Goal: Information Seeking & Learning: Learn about a topic

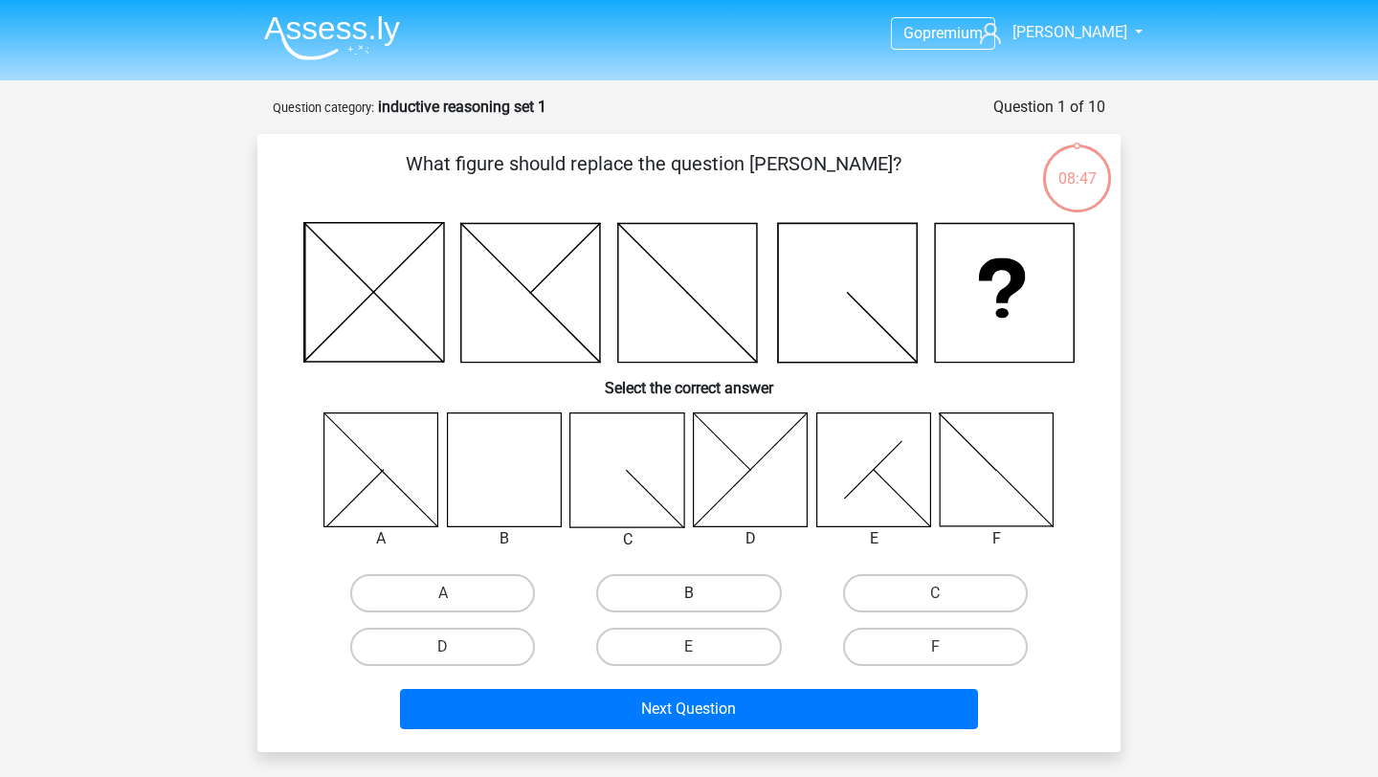
click at [700, 582] on label "B" at bounding box center [688, 593] width 185 height 38
click at [700, 593] on input "B" at bounding box center [695, 599] width 12 height 12
radio input "true"
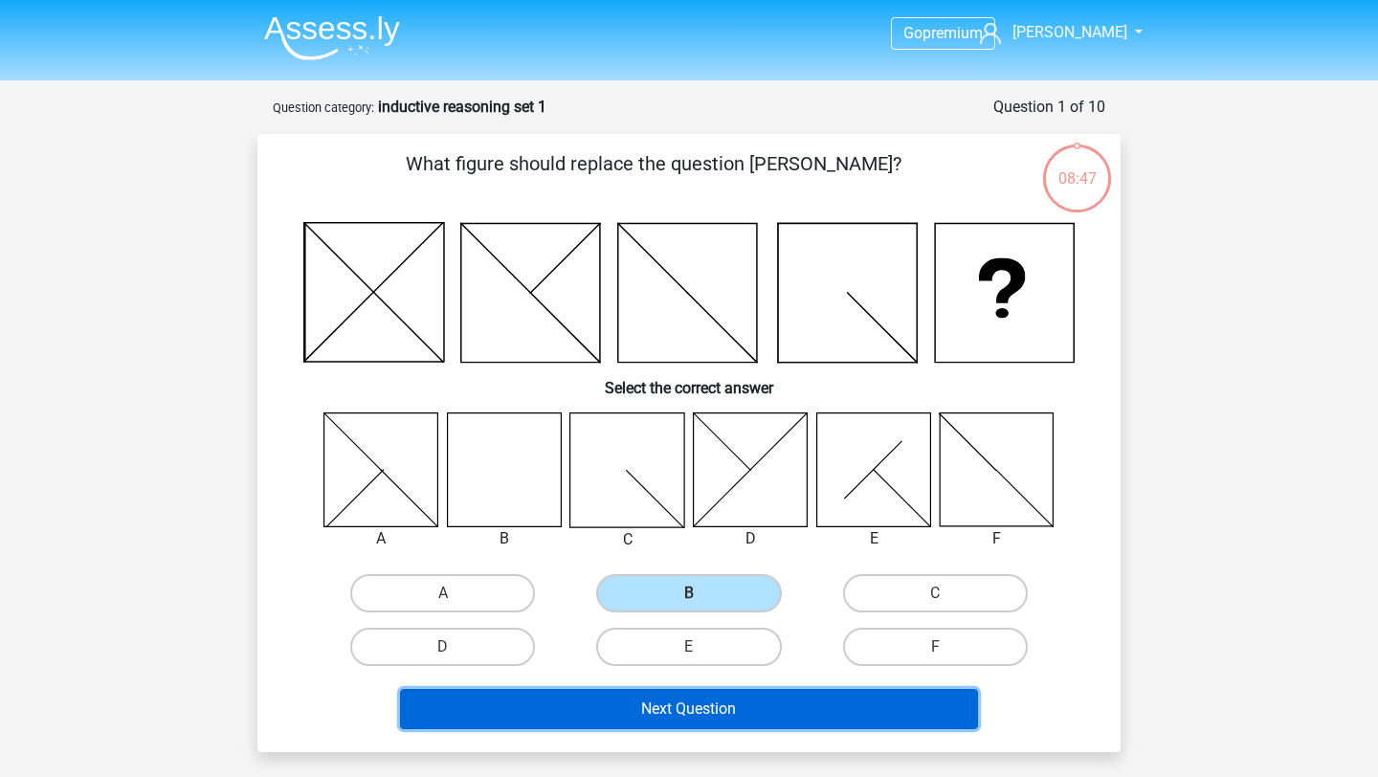
click at [677, 705] on button "Next Question" at bounding box center [689, 709] width 579 height 40
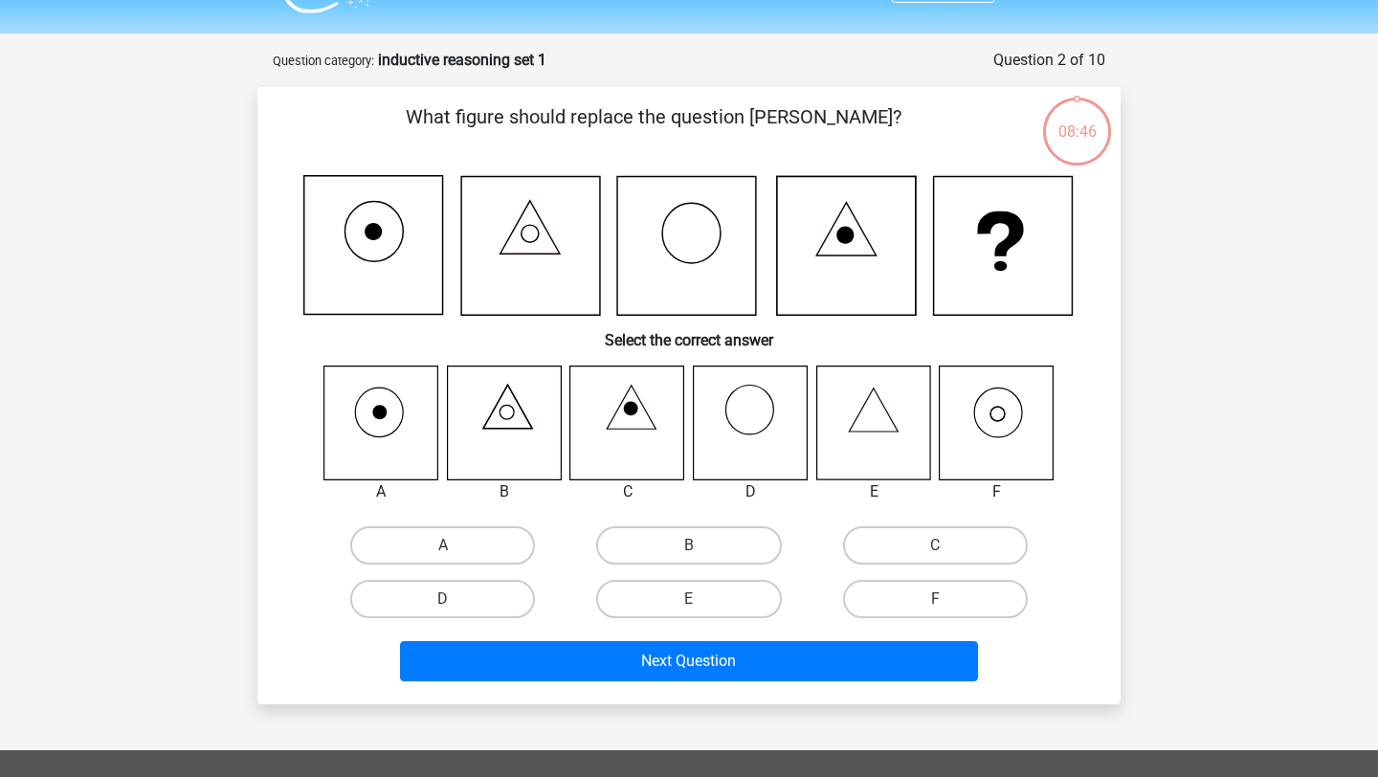
scroll to position [96, 0]
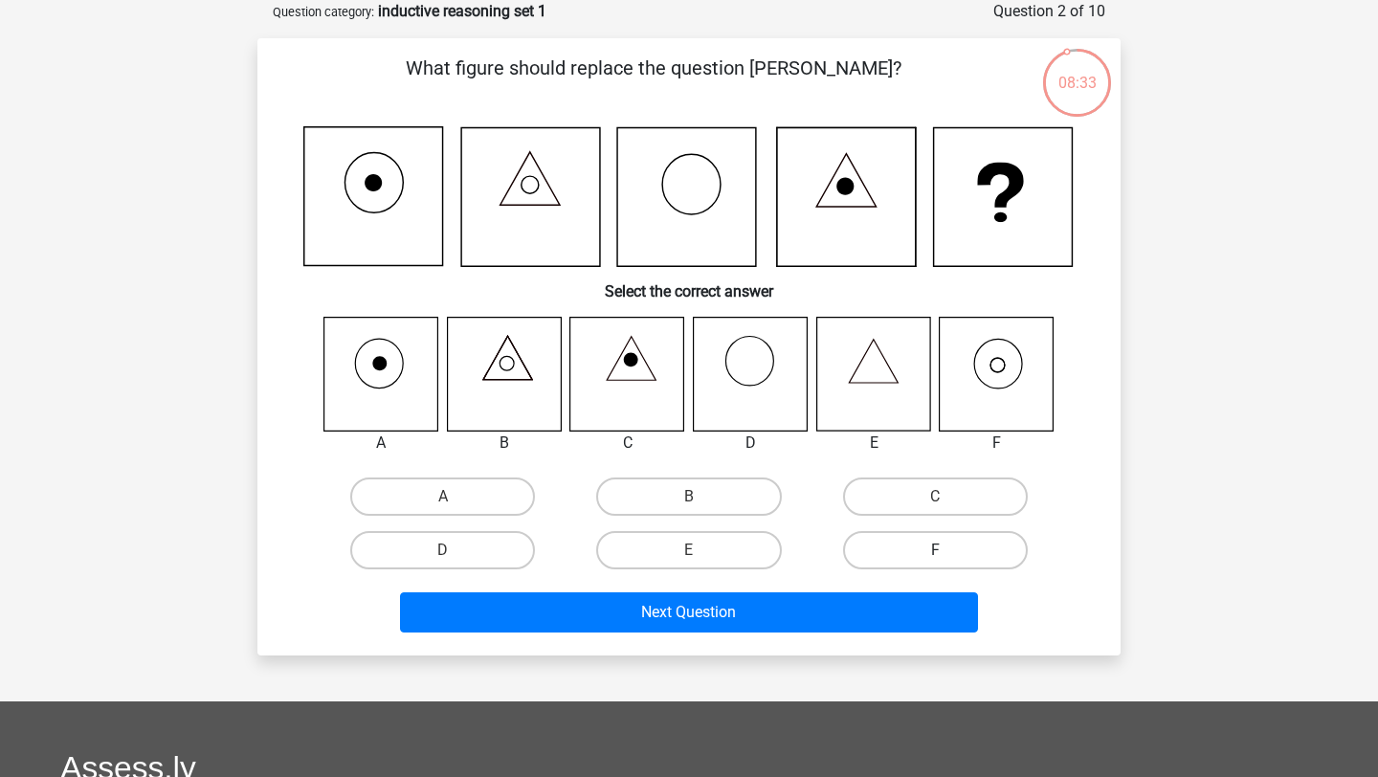
click at [926, 551] on label "F" at bounding box center [935, 550] width 185 height 38
click at [935, 551] on input "F" at bounding box center [941, 556] width 12 height 12
radio input "true"
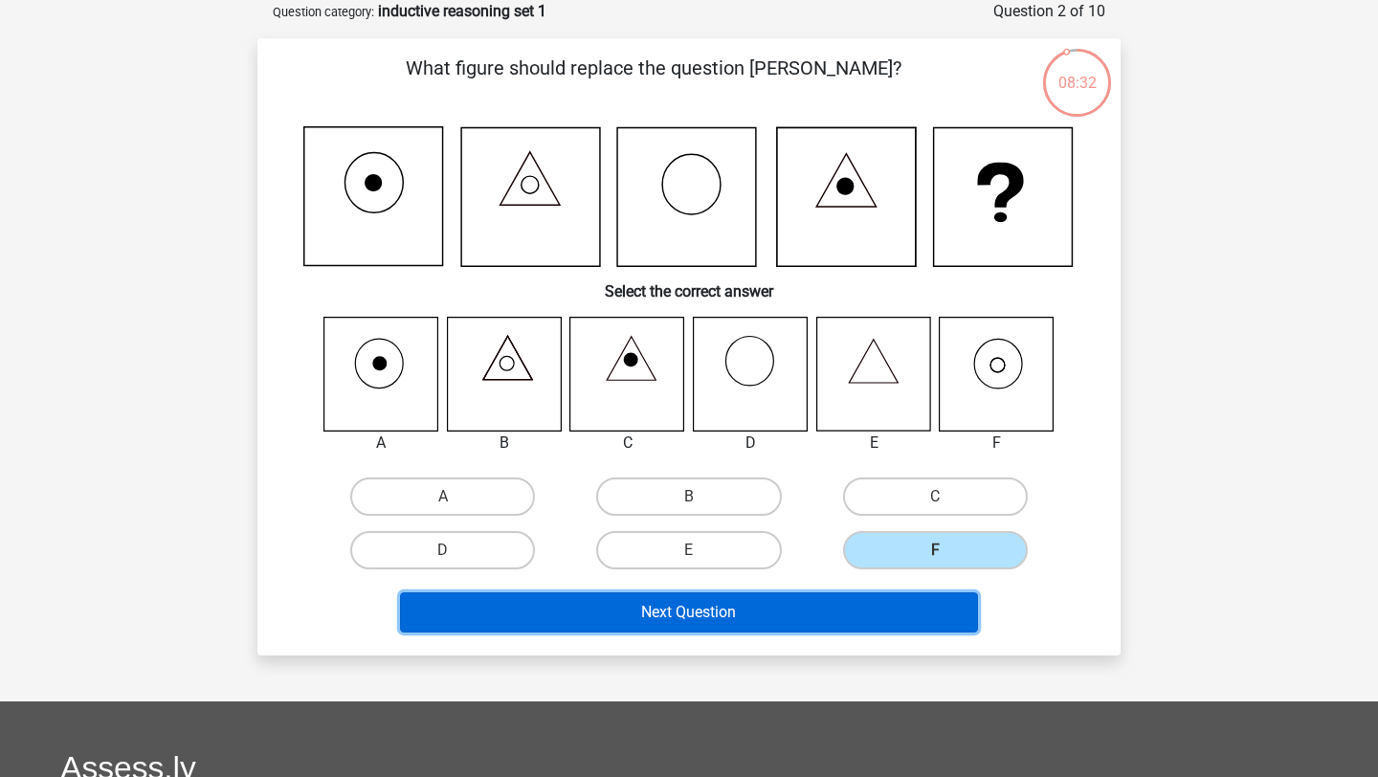
click at [866, 614] on button "Next Question" at bounding box center [689, 612] width 579 height 40
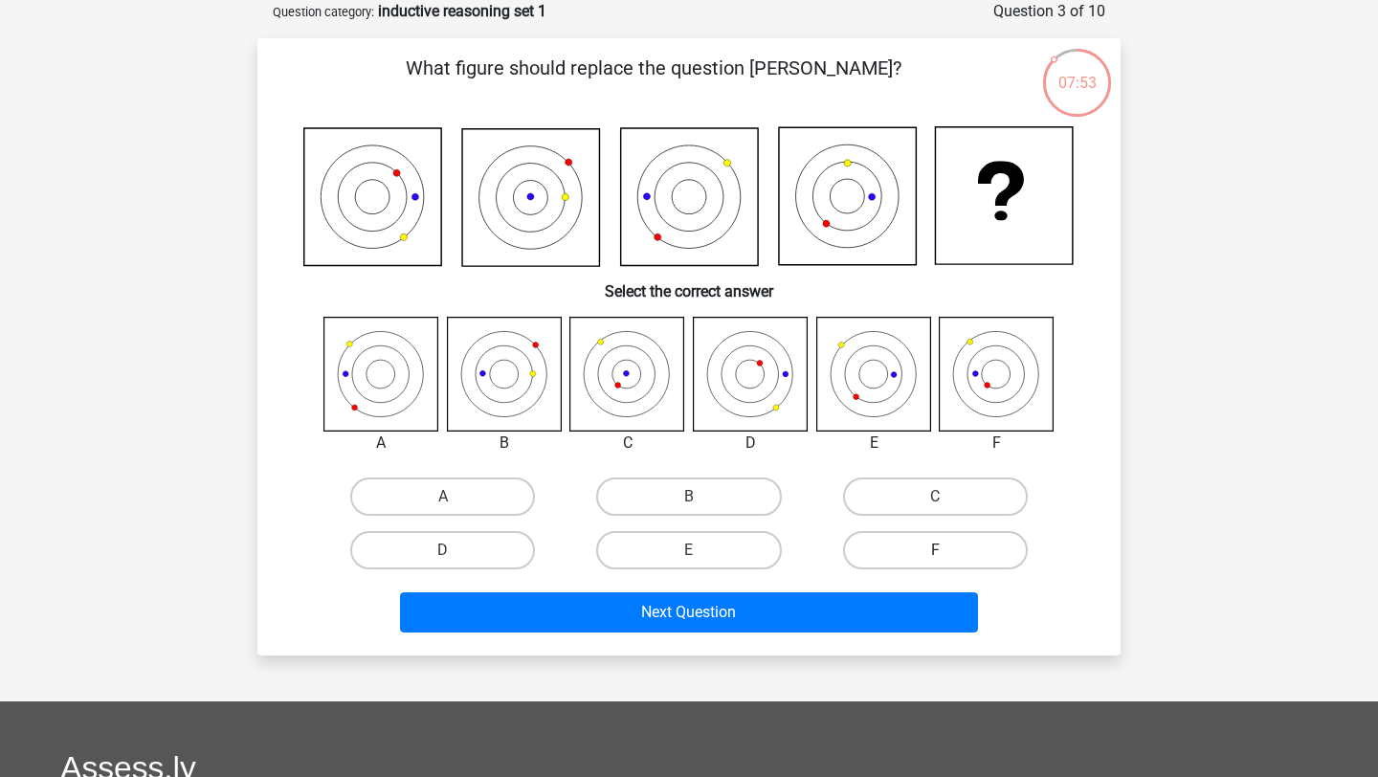
click at [925, 546] on label "F" at bounding box center [935, 550] width 185 height 38
click at [935, 550] on input "F" at bounding box center [941, 556] width 12 height 12
radio input "true"
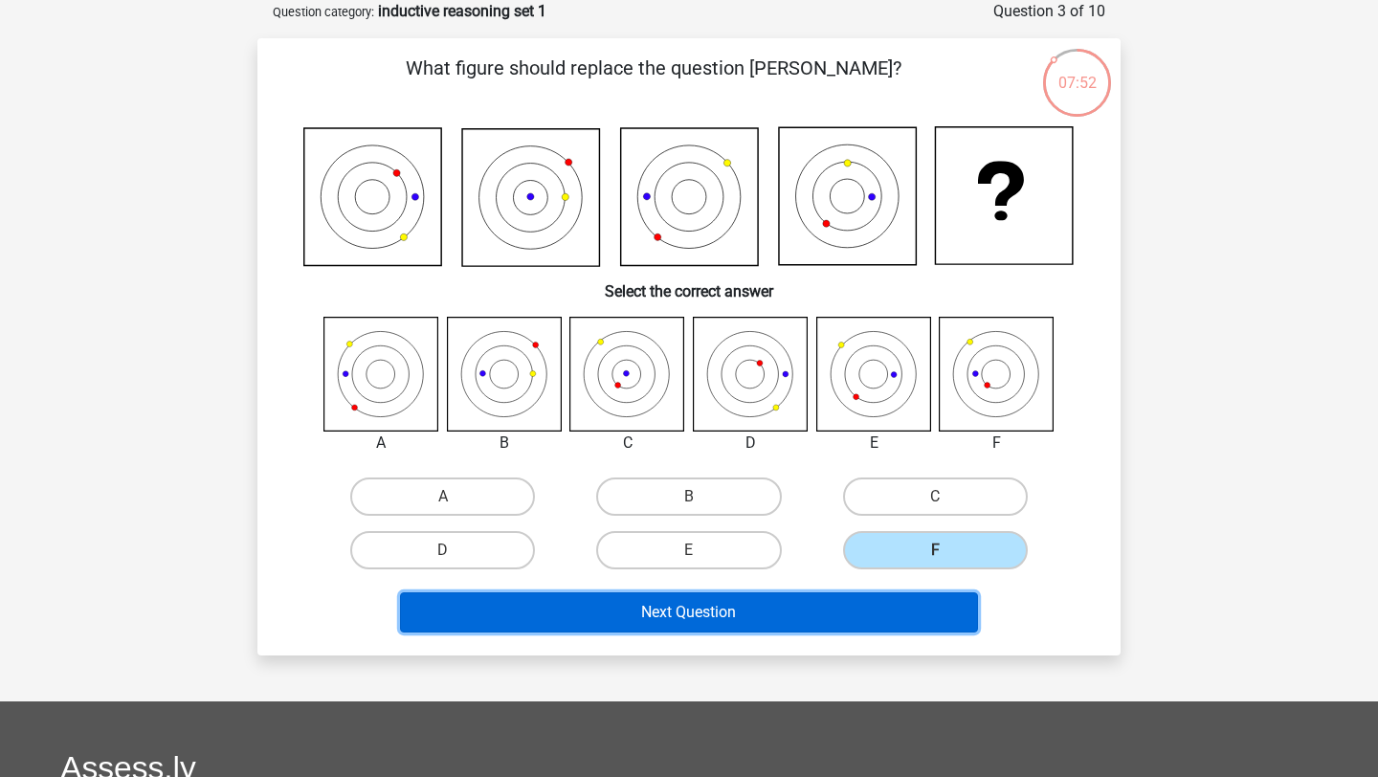
click at [890, 611] on button "Next Question" at bounding box center [689, 612] width 579 height 40
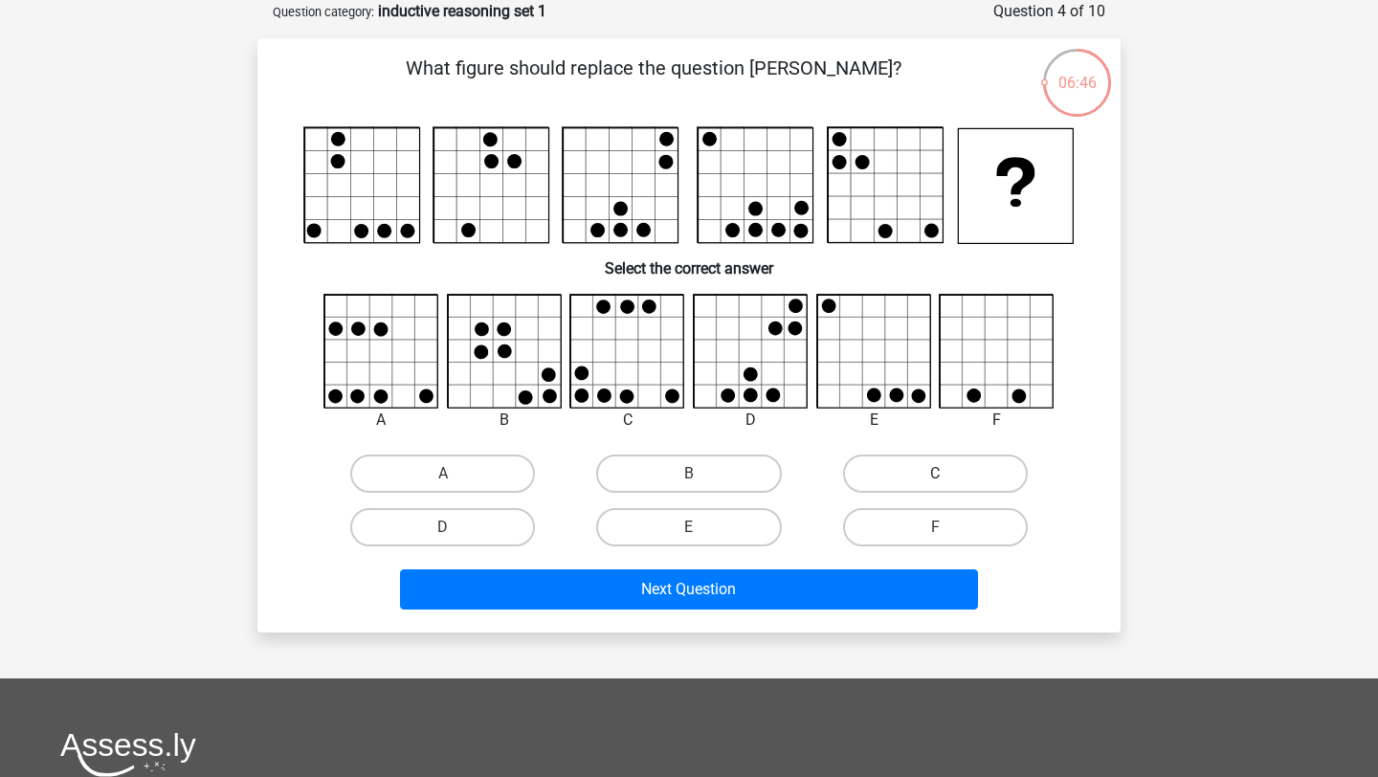
click at [871, 467] on label "C" at bounding box center [935, 474] width 185 height 38
click at [935, 474] on input "C" at bounding box center [941, 480] width 12 height 12
radio input "true"
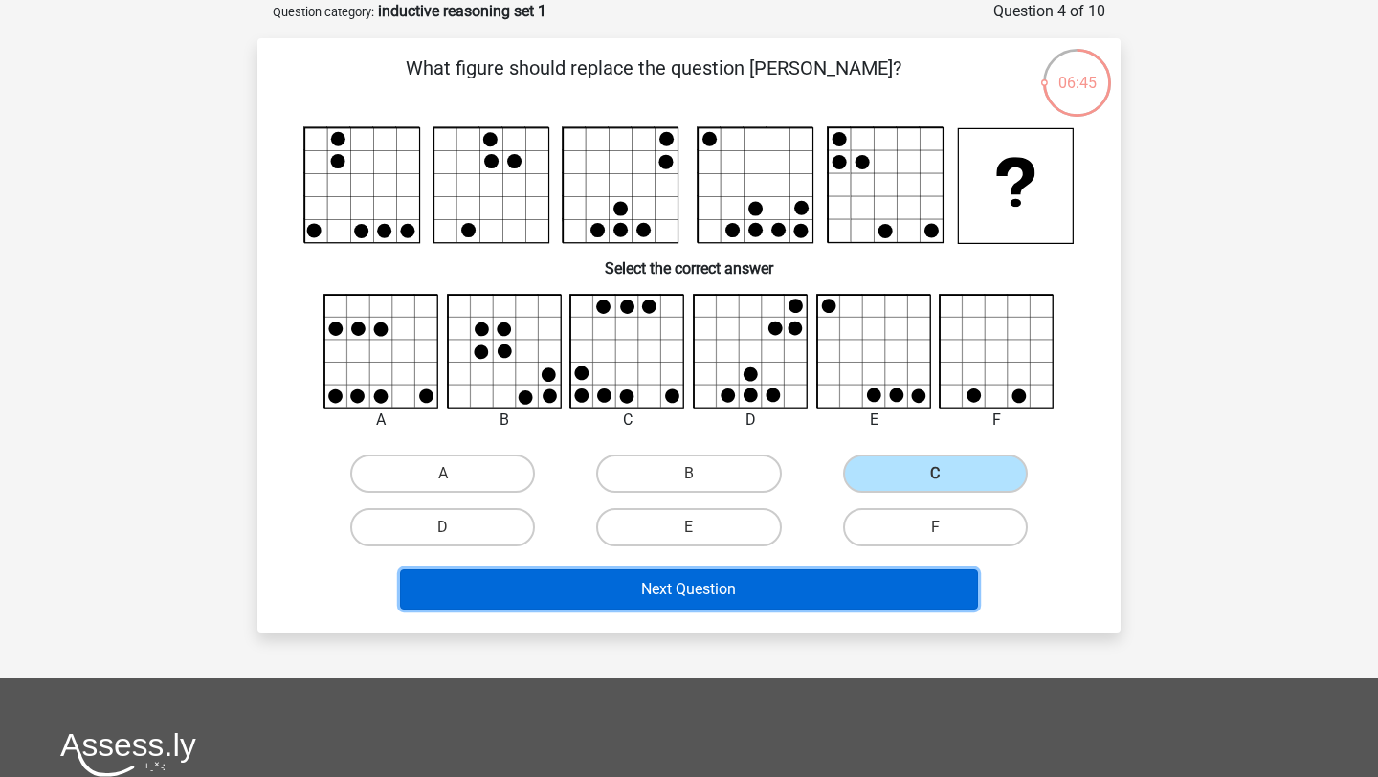
click at [789, 592] on button "Next Question" at bounding box center [689, 589] width 579 height 40
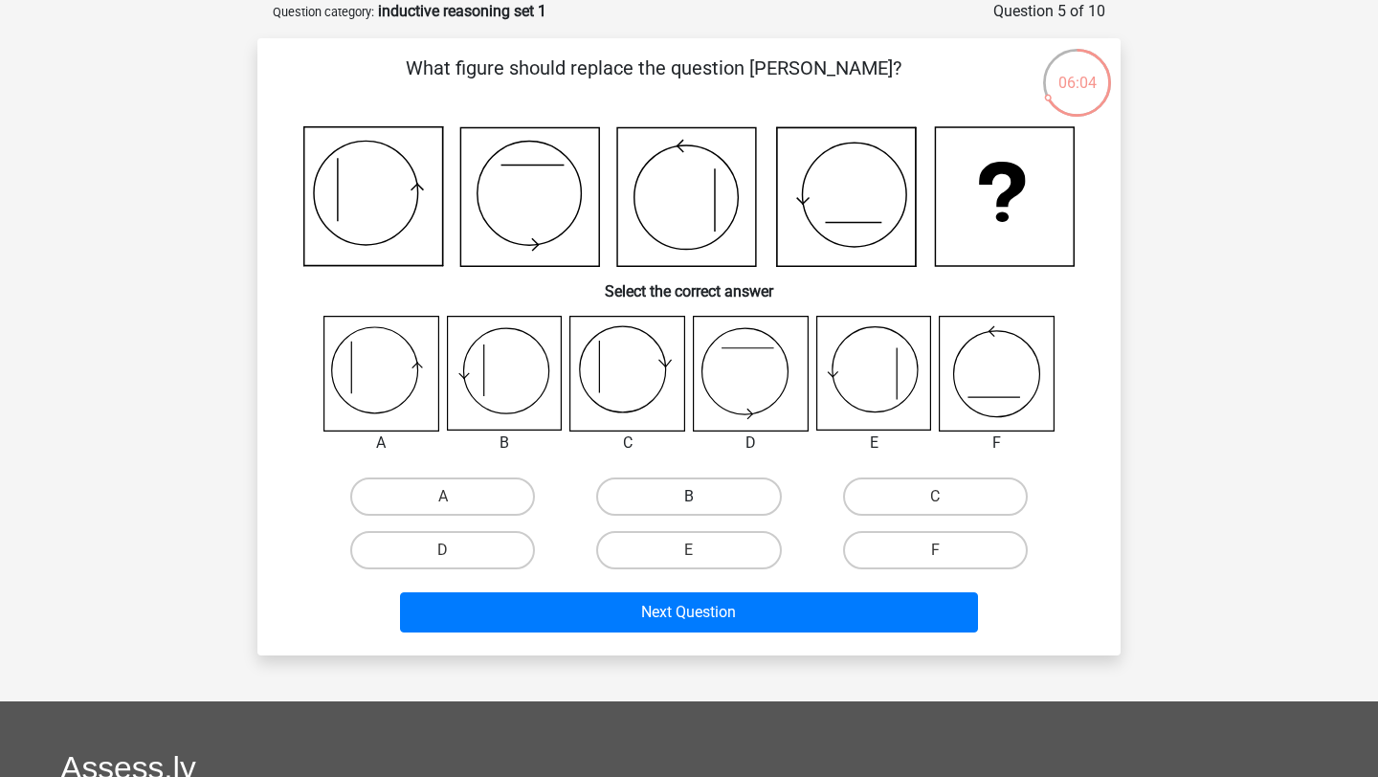
click at [646, 500] on label "B" at bounding box center [688, 497] width 185 height 38
click at [689, 500] on input "B" at bounding box center [695, 503] width 12 height 12
radio input "true"
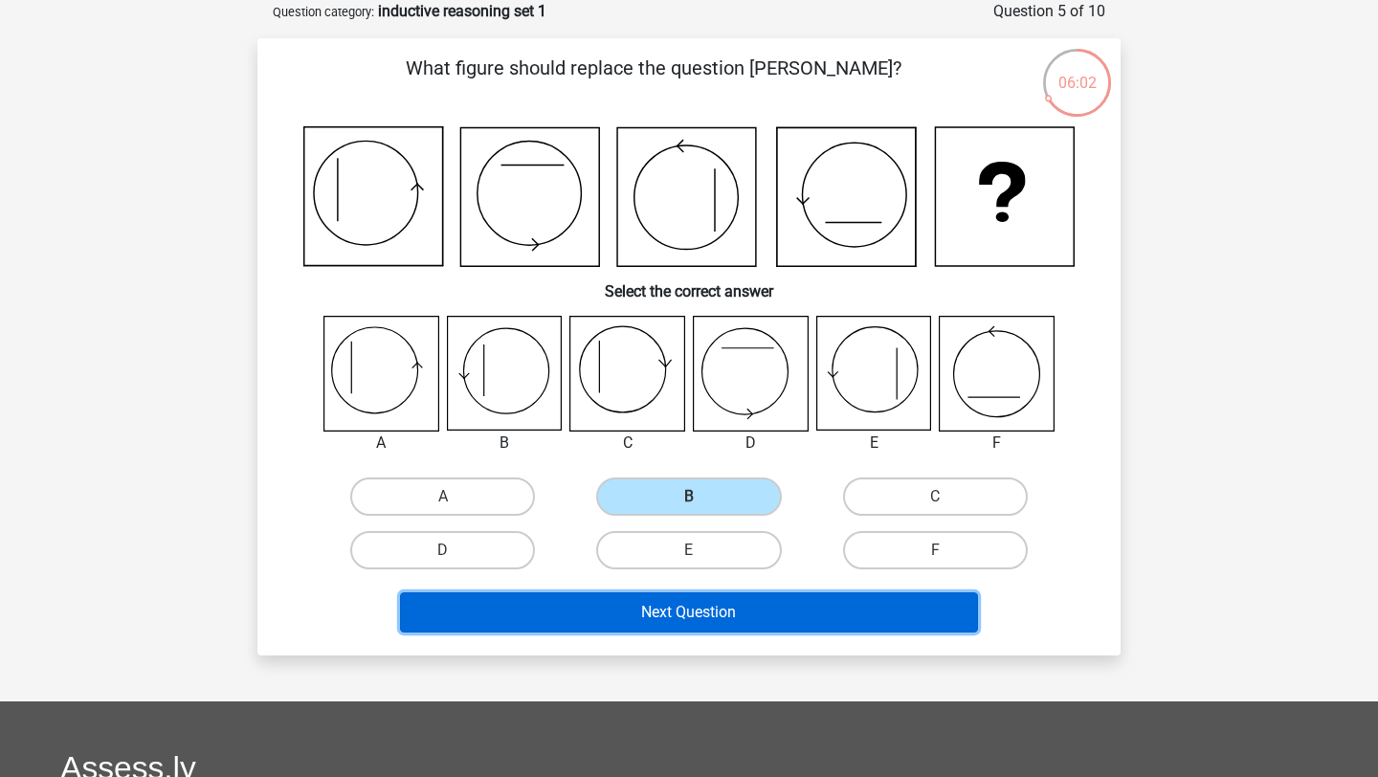
click at [615, 603] on button "Next Question" at bounding box center [689, 612] width 579 height 40
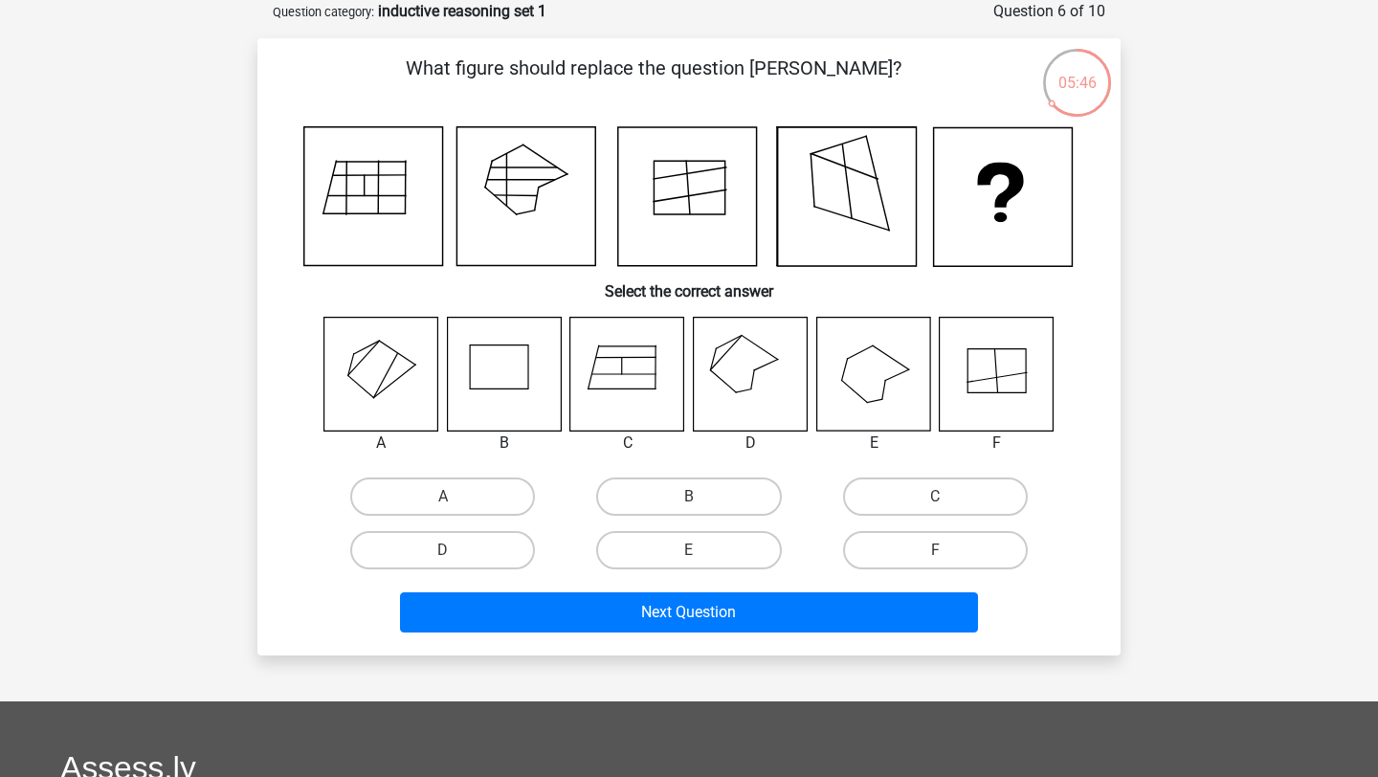
click at [451, 556] on input "D" at bounding box center [449, 556] width 12 height 12
radio input "true"
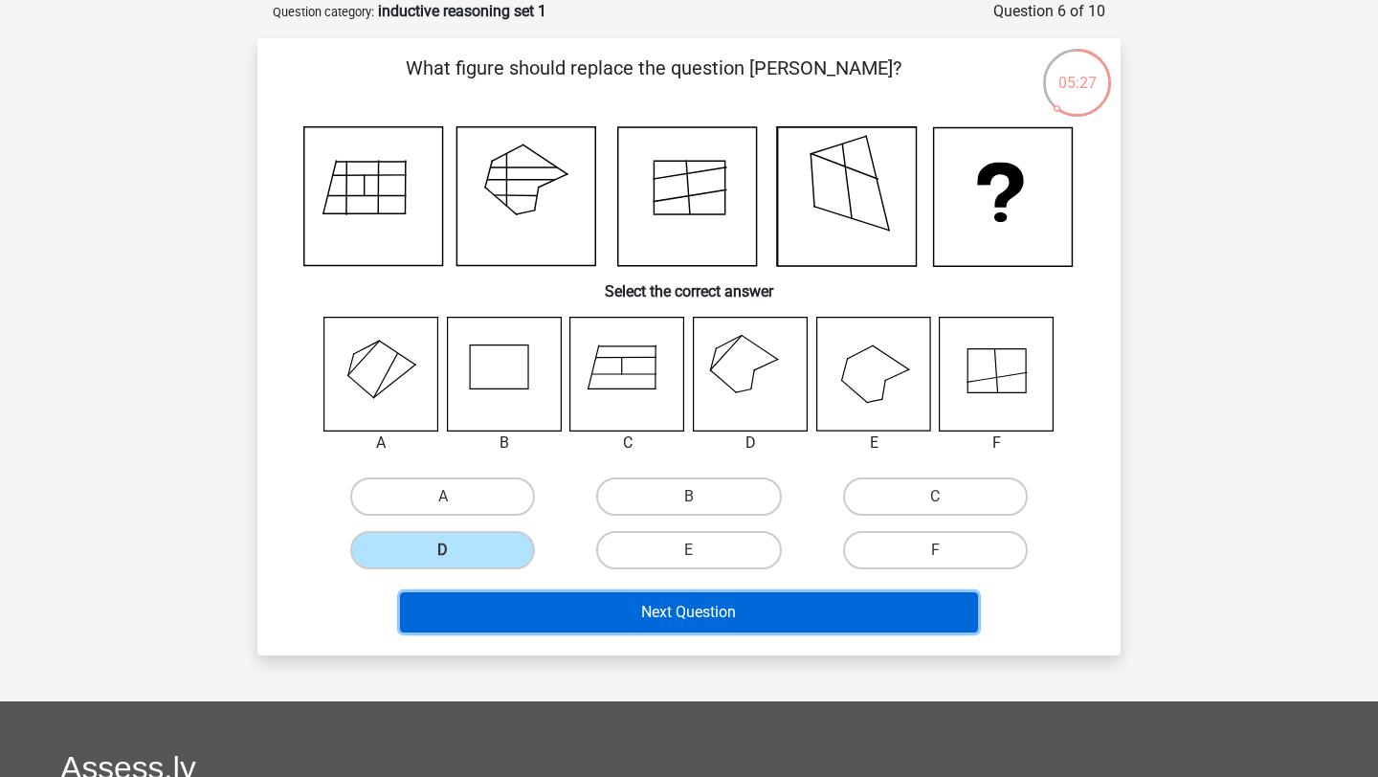
click at [584, 603] on button "Next Question" at bounding box center [689, 612] width 579 height 40
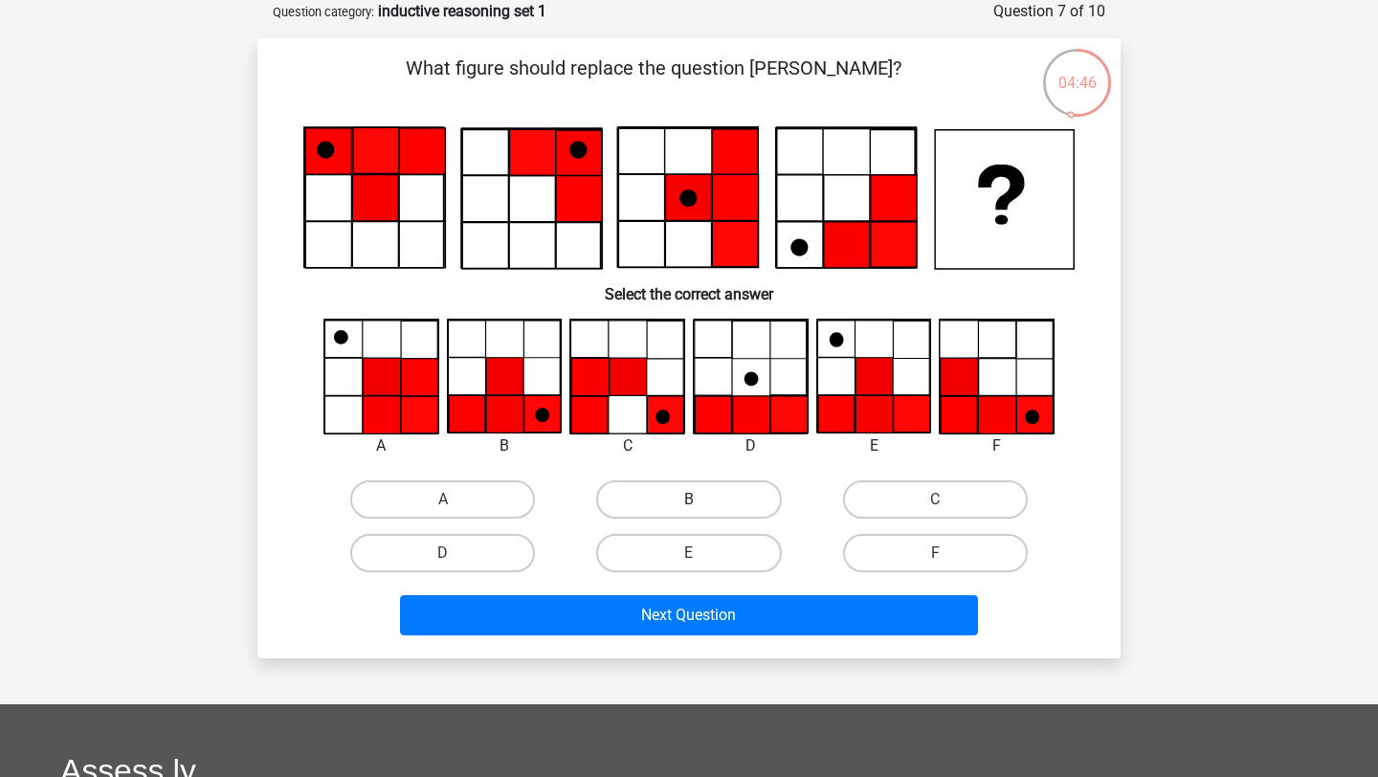
click at [655, 503] on label "B" at bounding box center [688, 499] width 185 height 38
click at [689, 503] on input "B" at bounding box center [695, 506] width 12 height 12
radio input "true"
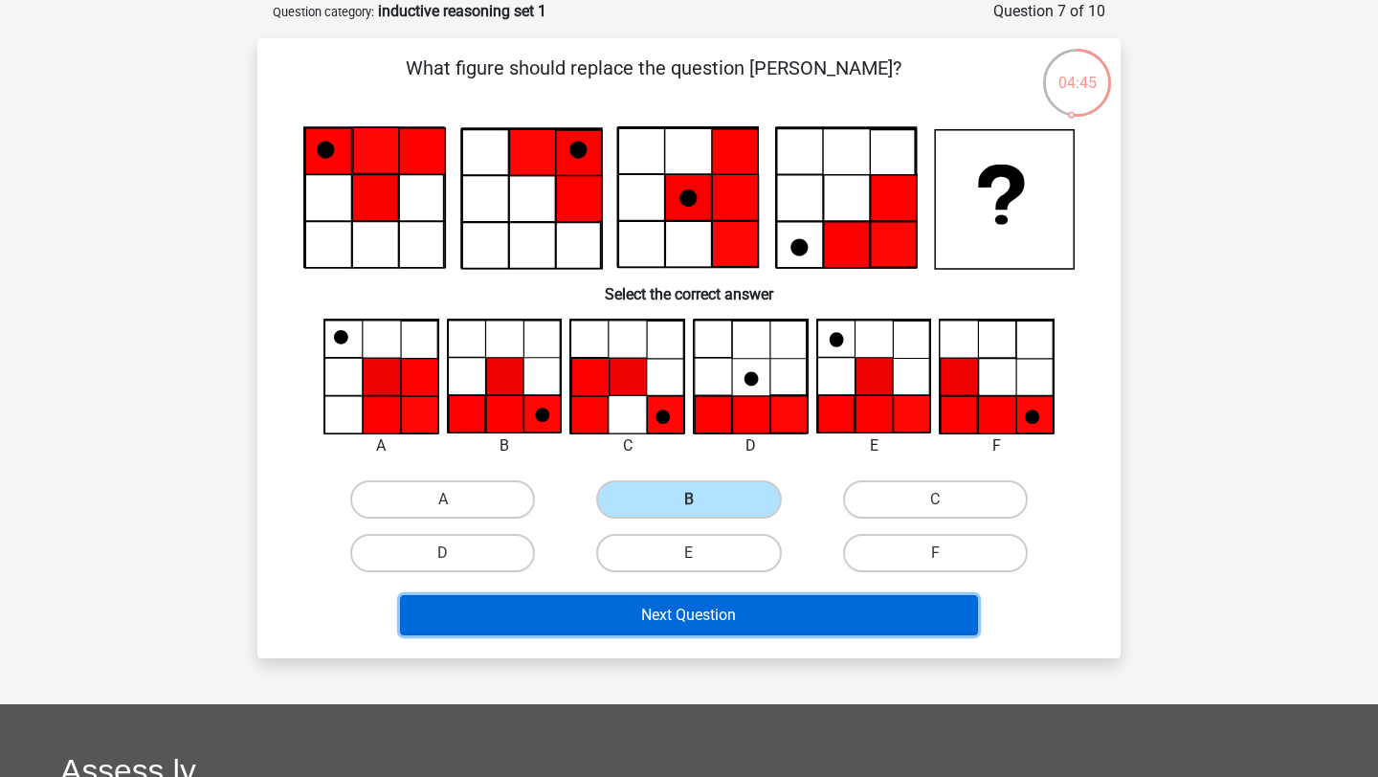
click at [643, 616] on button "Next Question" at bounding box center [689, 615] width 579 height 40
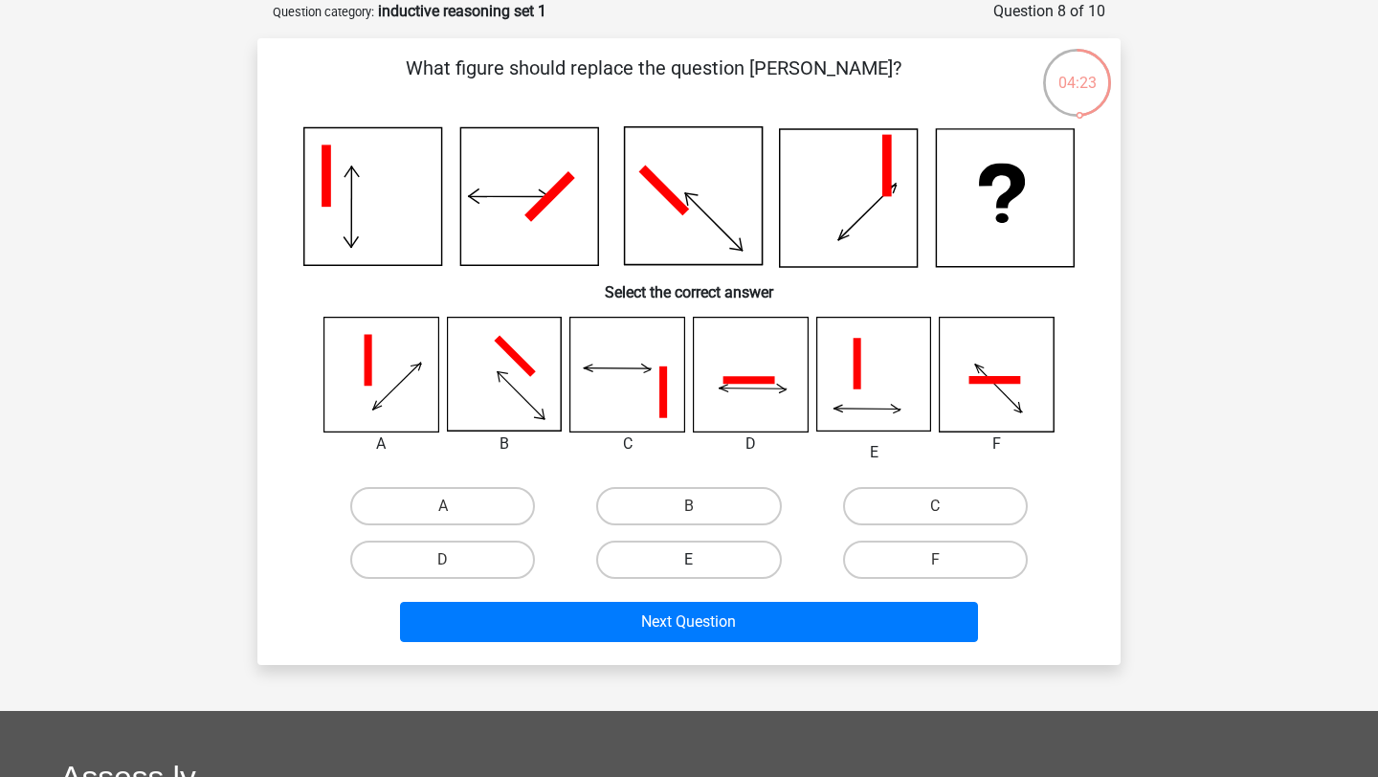
click at [721, 553] on label "E" at bounding box center [688, 560] width 185 height 38
click at [701, 560] on input "E" at bounding box center [695, 566] width 12 height 12
radio input "true"
click at [728, 601] on div "Next Question" at bounding box center [689, 618] width 802 height 63
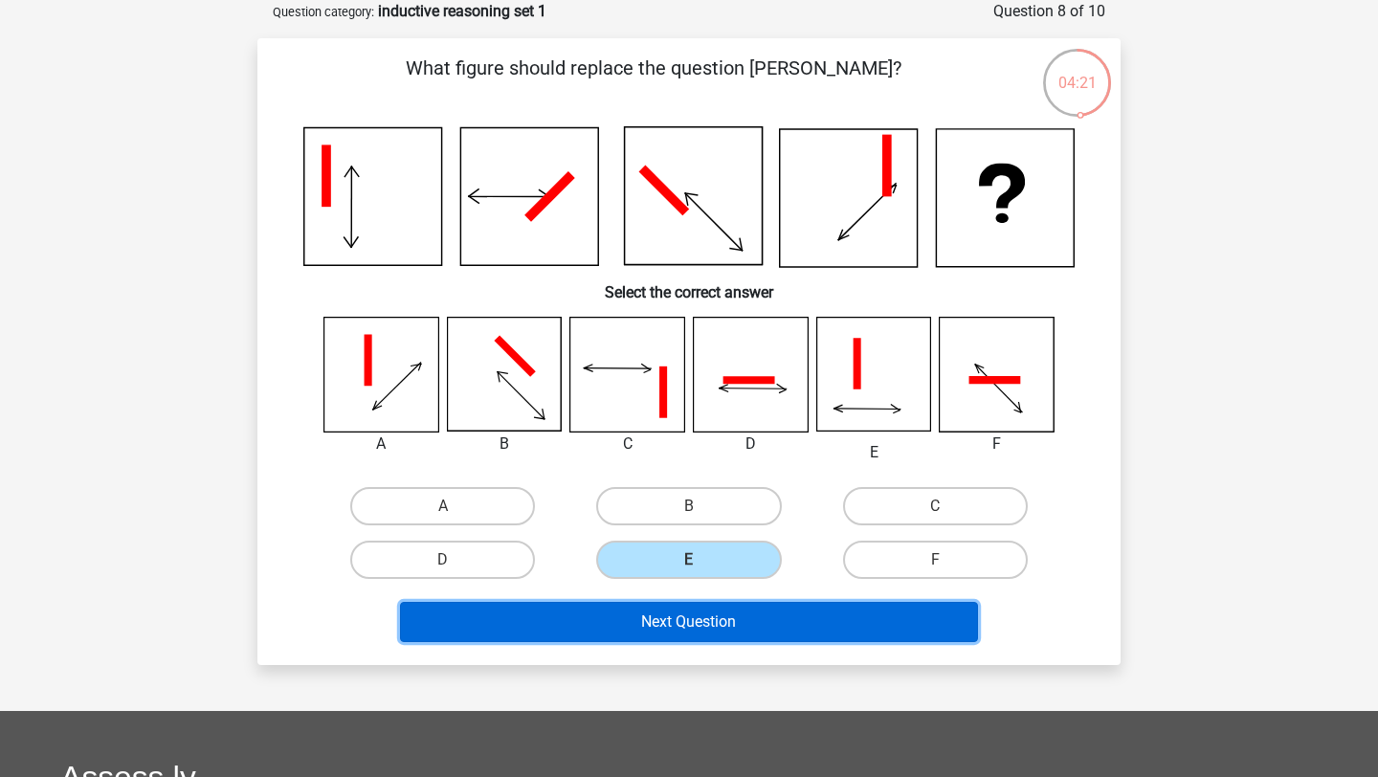
click at [729, 607] on button "Next Question" at bounding box center [689, 622] width 579 height 40
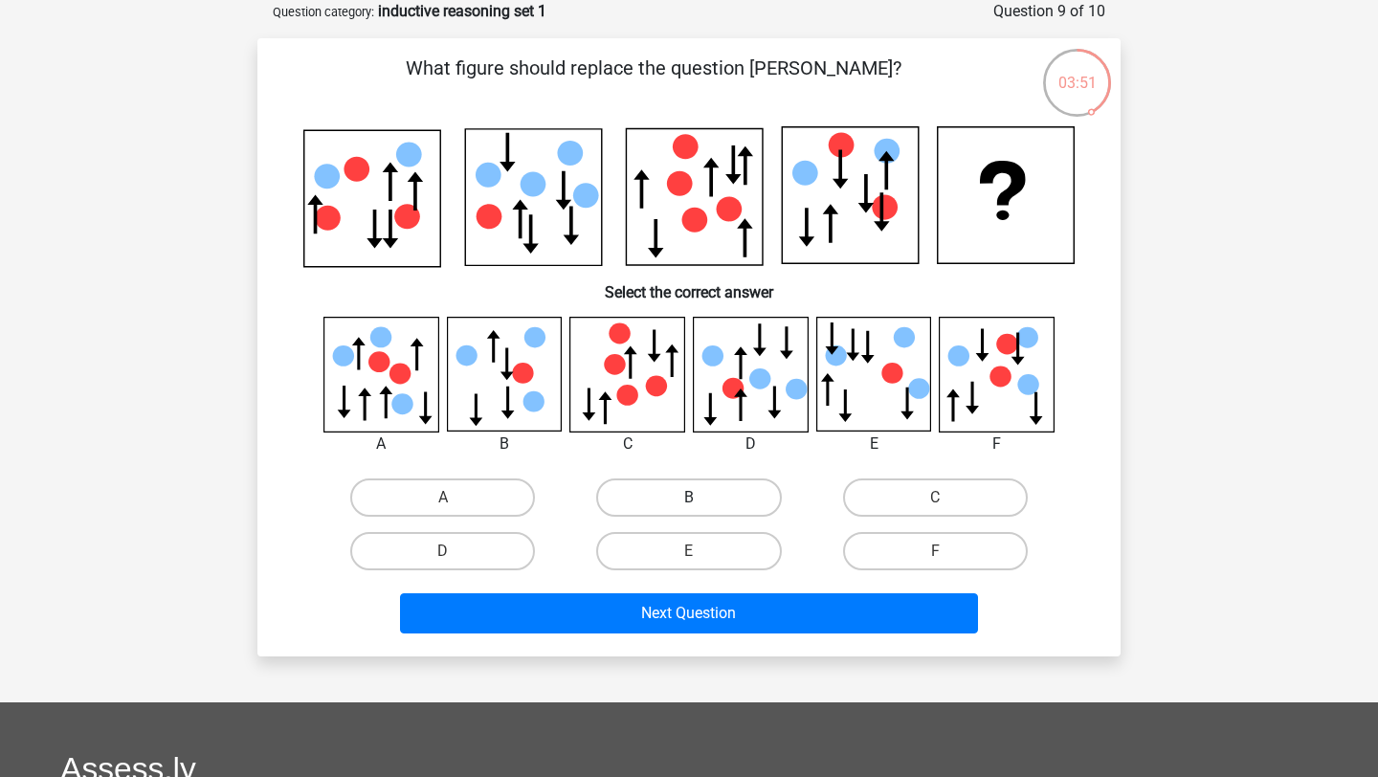
click at [735, 495] on label "B" at bounding box center [688, 497] width 185 height 38
click at [701, 498] on input "B" at bounding box center [695, 504] width 12 height 12
radio input "true"
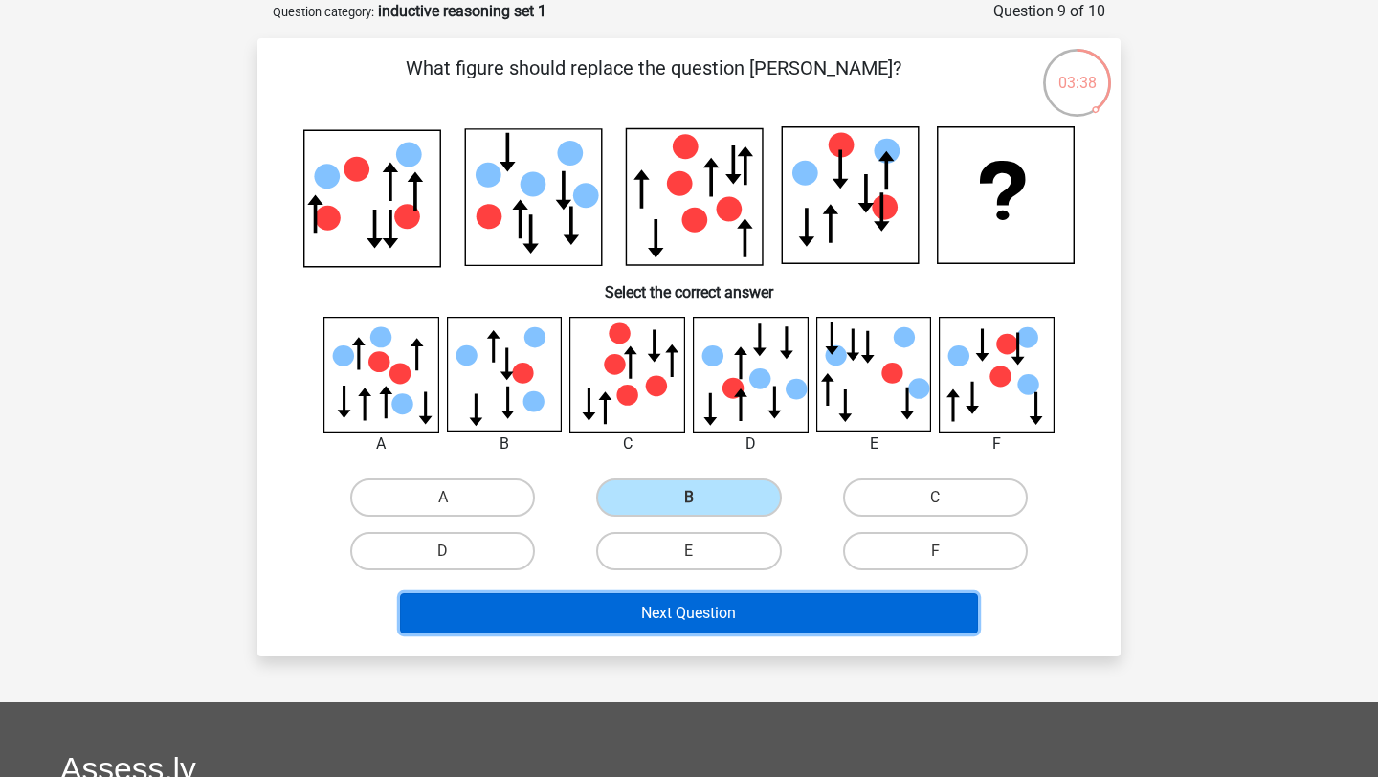
click at [720, 609] on button "Next Question" at bounding box center [689, 613] width 579 height 40
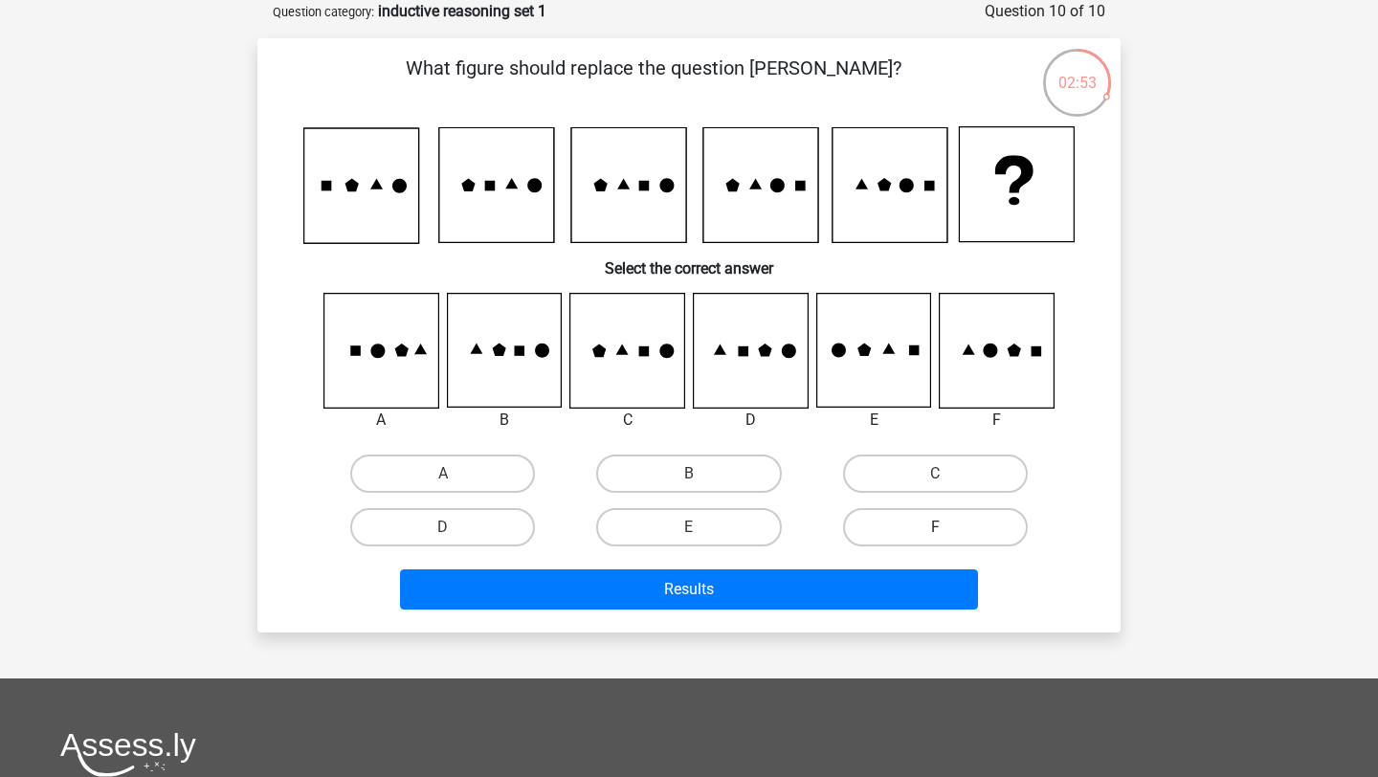
click at [919, 529] on label "F" at bounding box center [935, 527] width 185 height 38
click at [935, 529] on input "F" at bounding box center [941, 533] width 12 height 12
radio input "true"
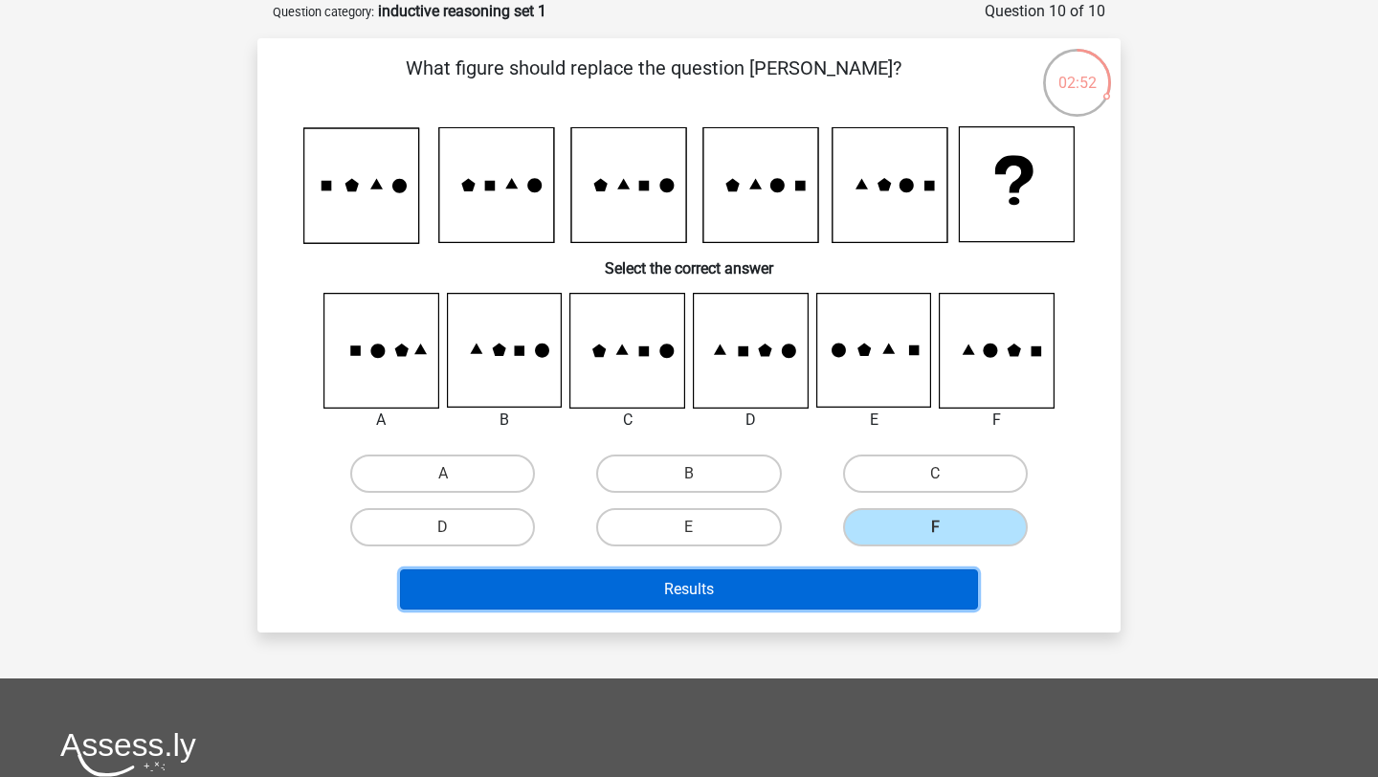
click at [888, 600] on button "Results" at bounding box center [689, 589] width 579 height 40
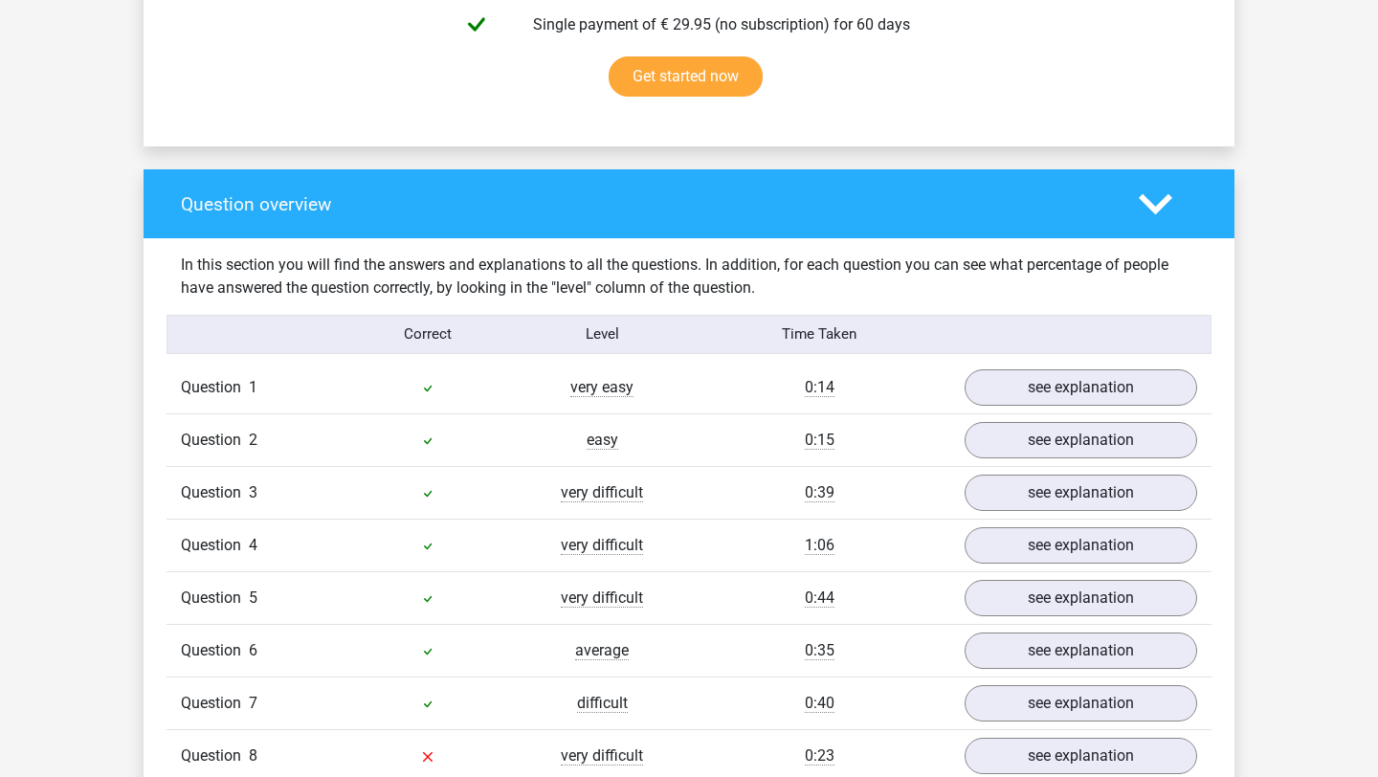
scroll to position [1433, 0]
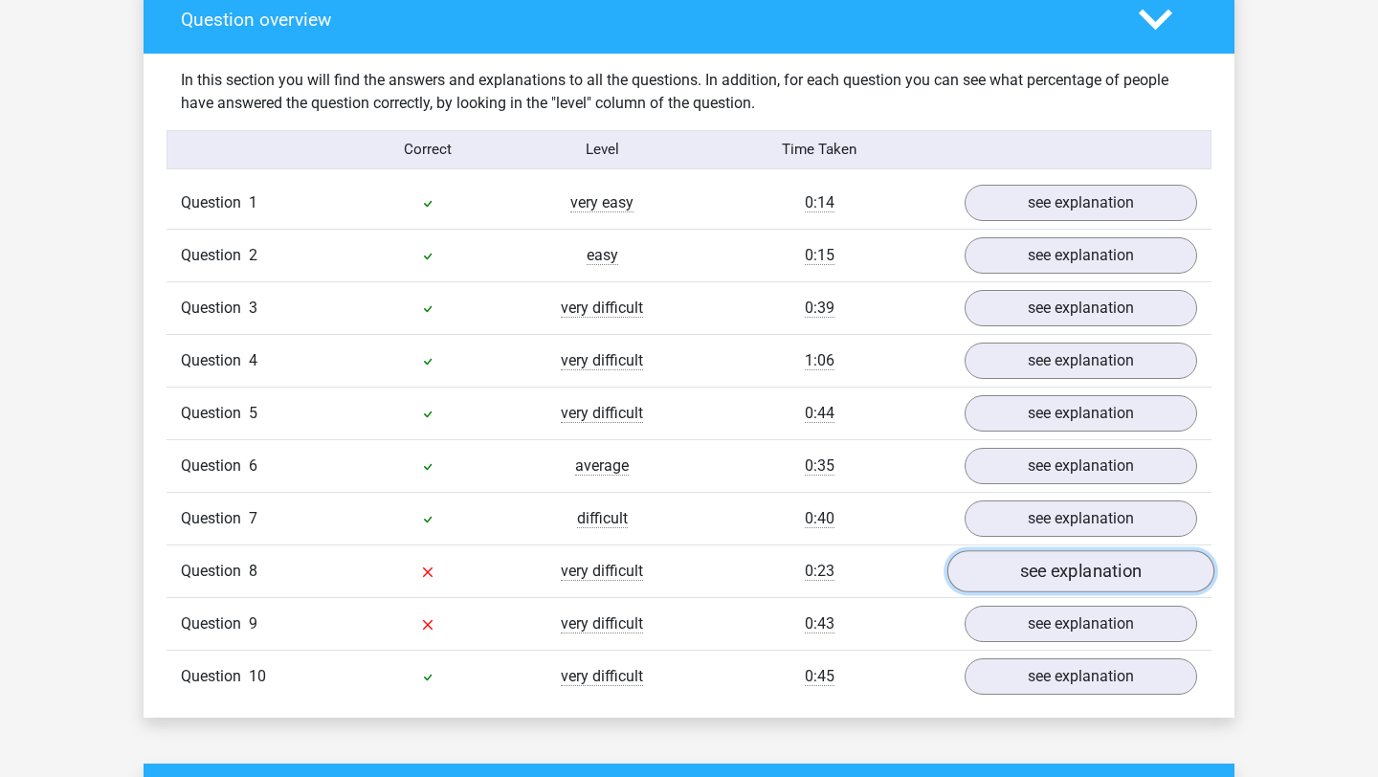
click at [1039, 556] on link "see explanation" at bounding box center [1080, 571] width 267 height 42
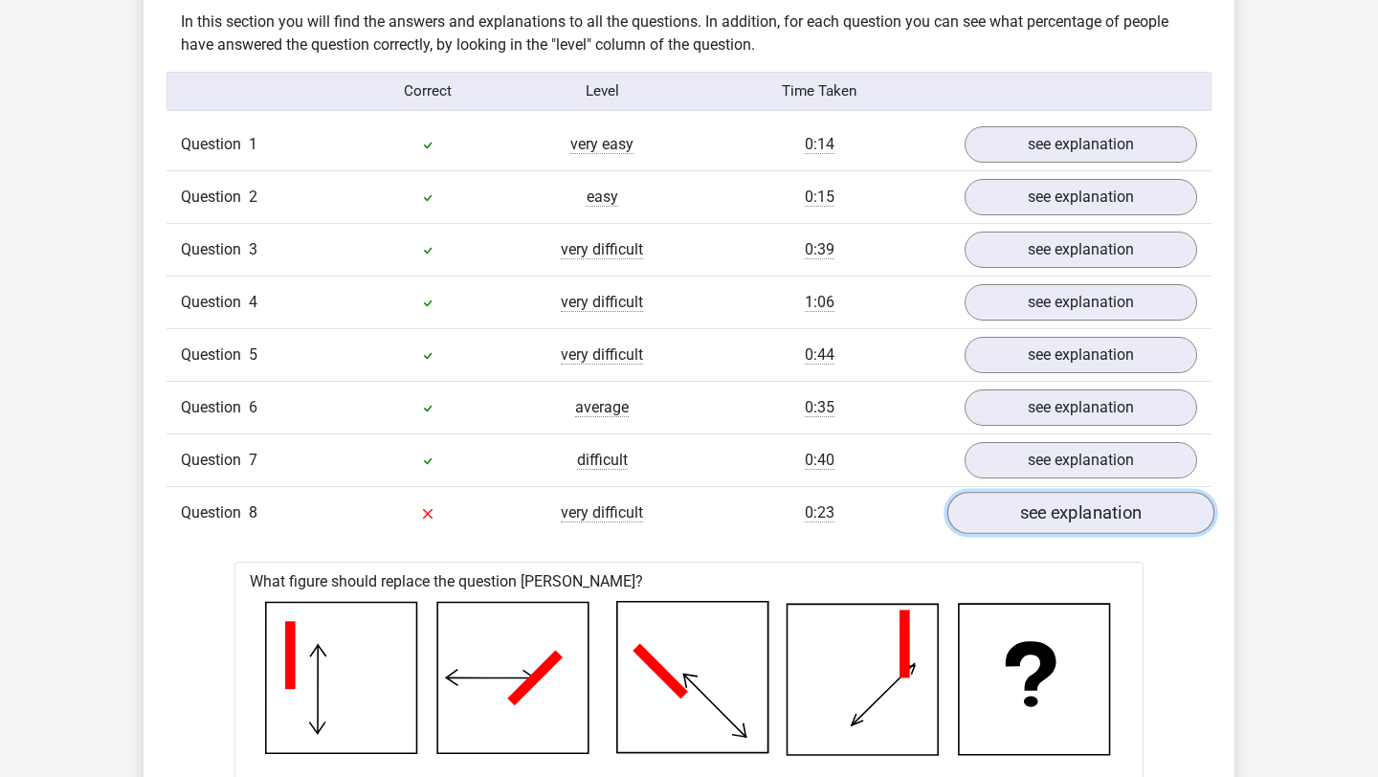
scroll to position [1494, 0]
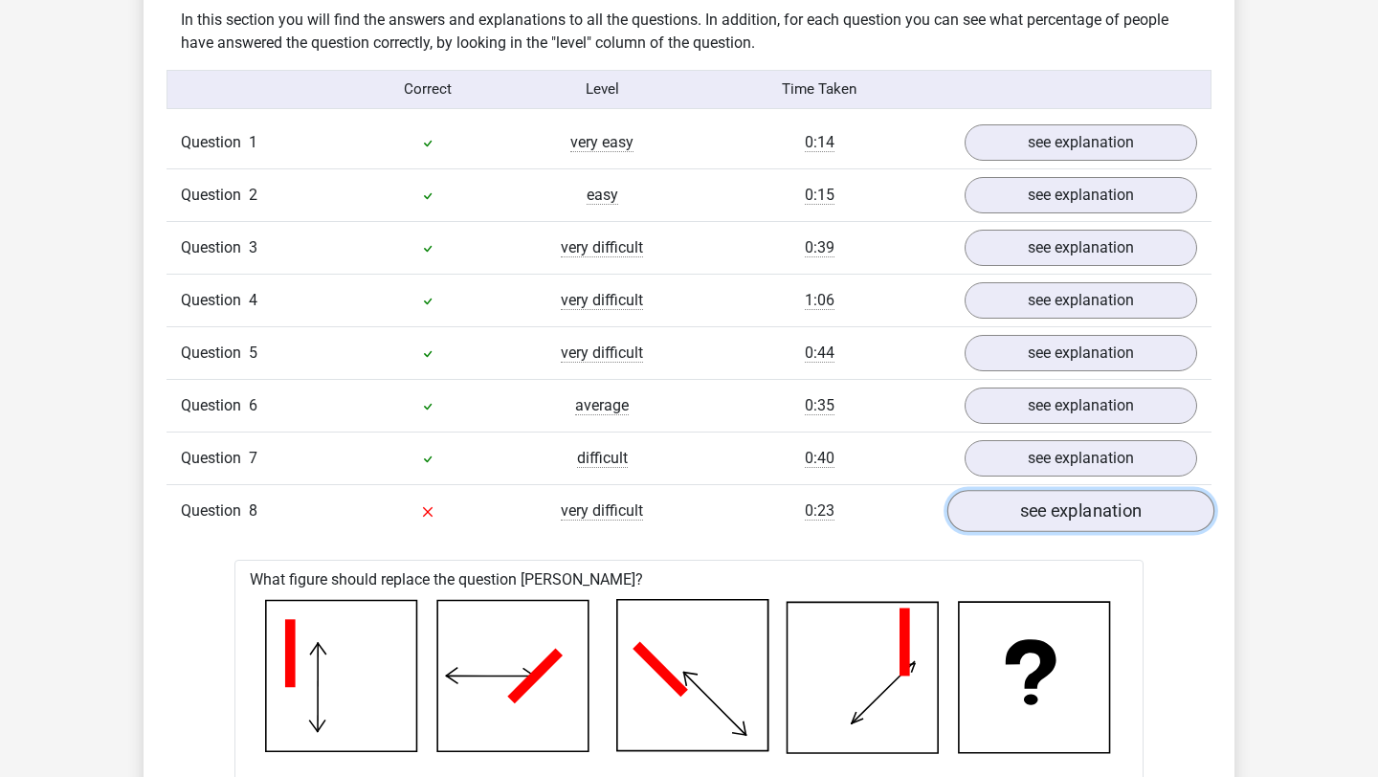
click at [1033, 519] on link "see explanation" at bounding box center [1080, 511] width 267 height 42
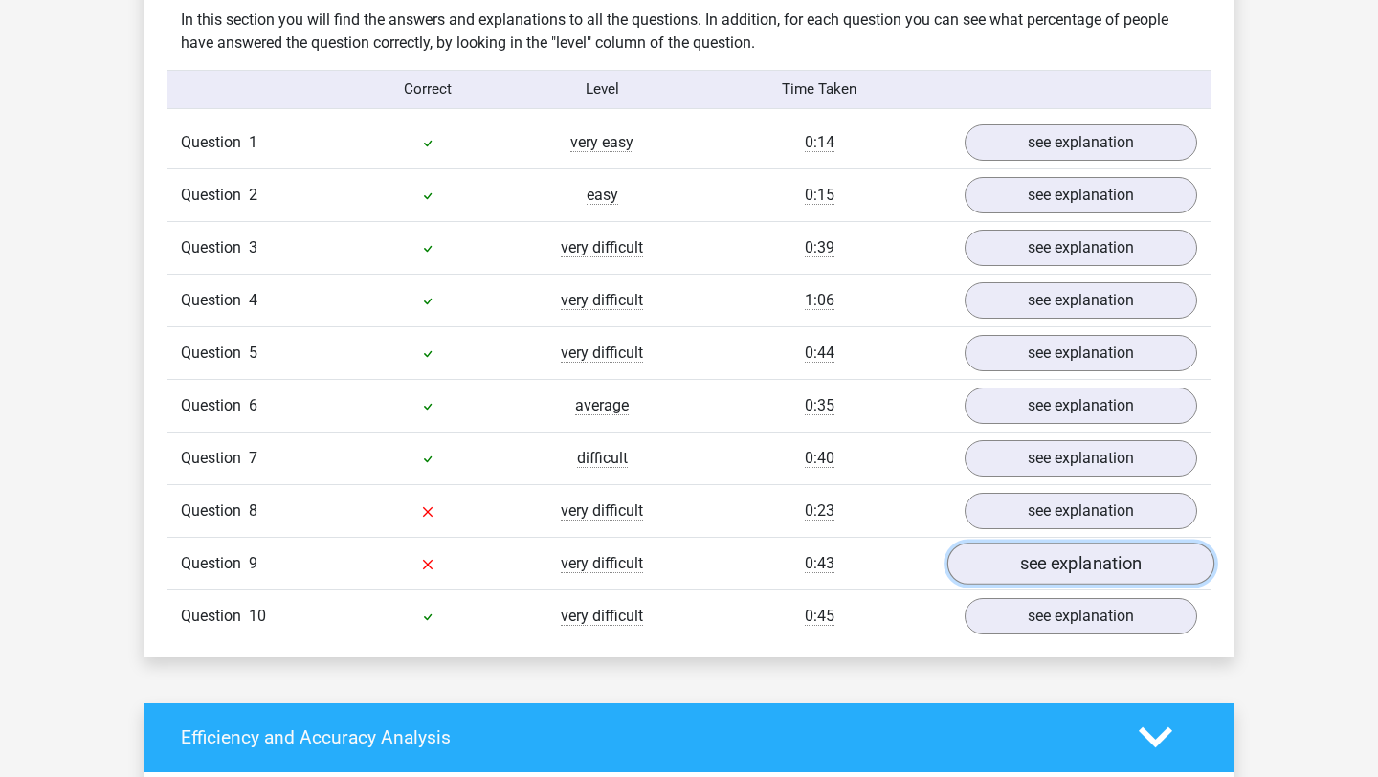
click at [1024, 554] on link "see explanation" at bounding box center [1080, 564] width 267 height 42
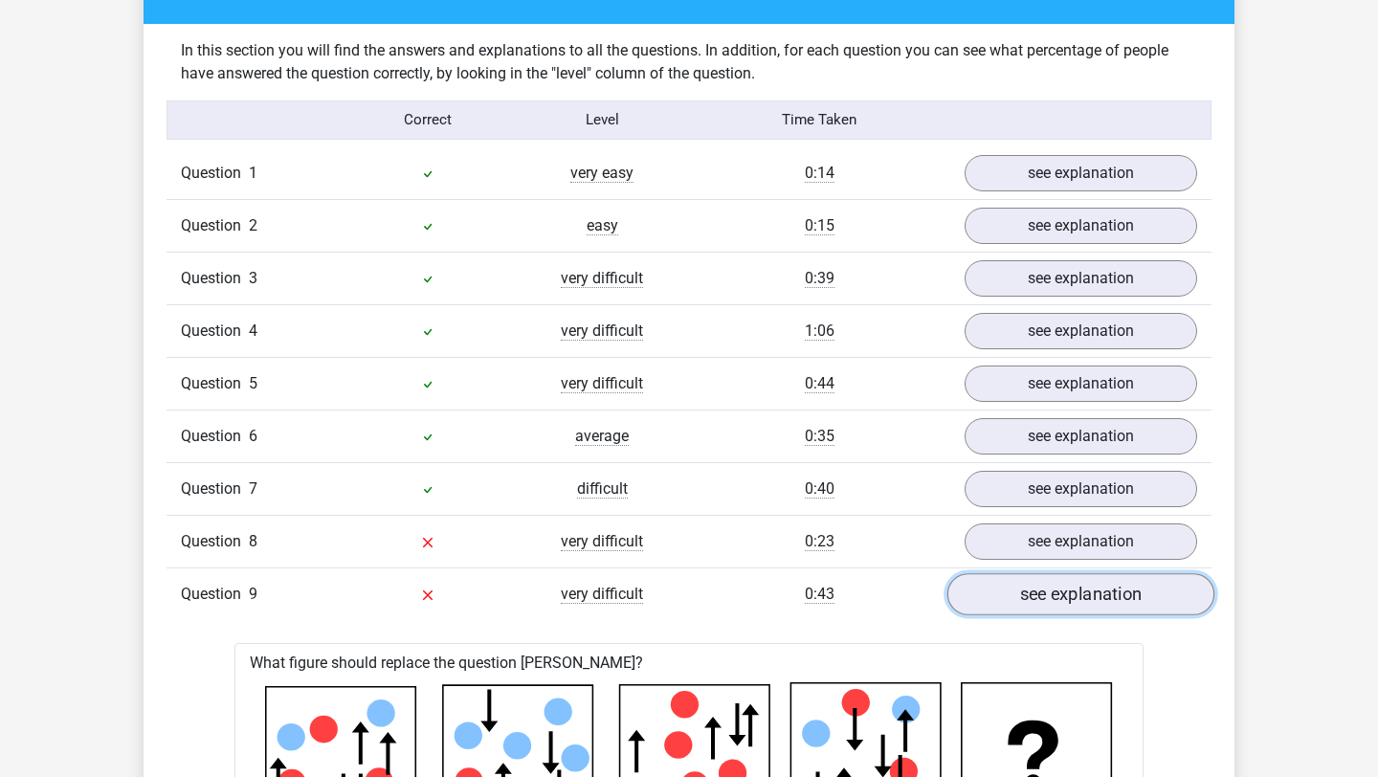
scroll to position [1391, 0]
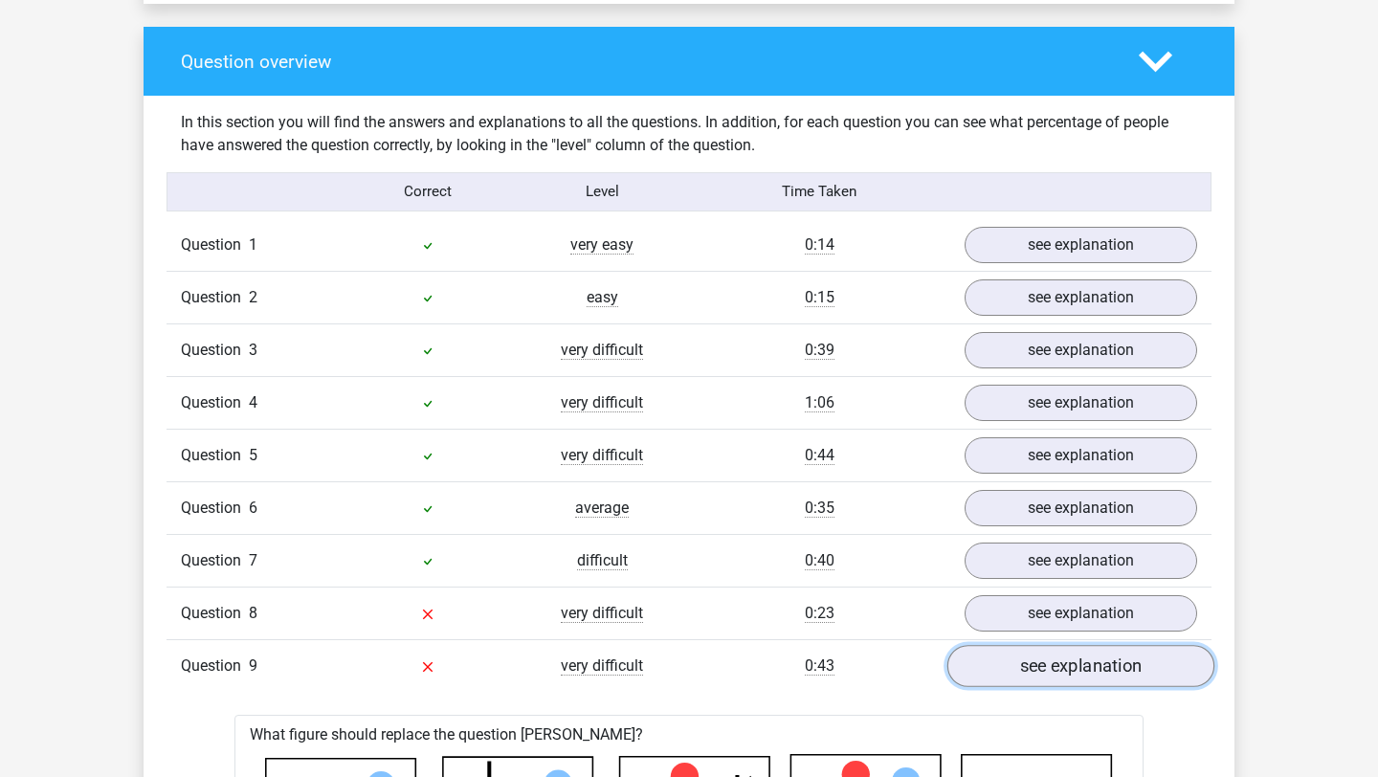
click at [1018, 660] on link "see explanation" at bounding box center [1080, 666] width 267 height 42
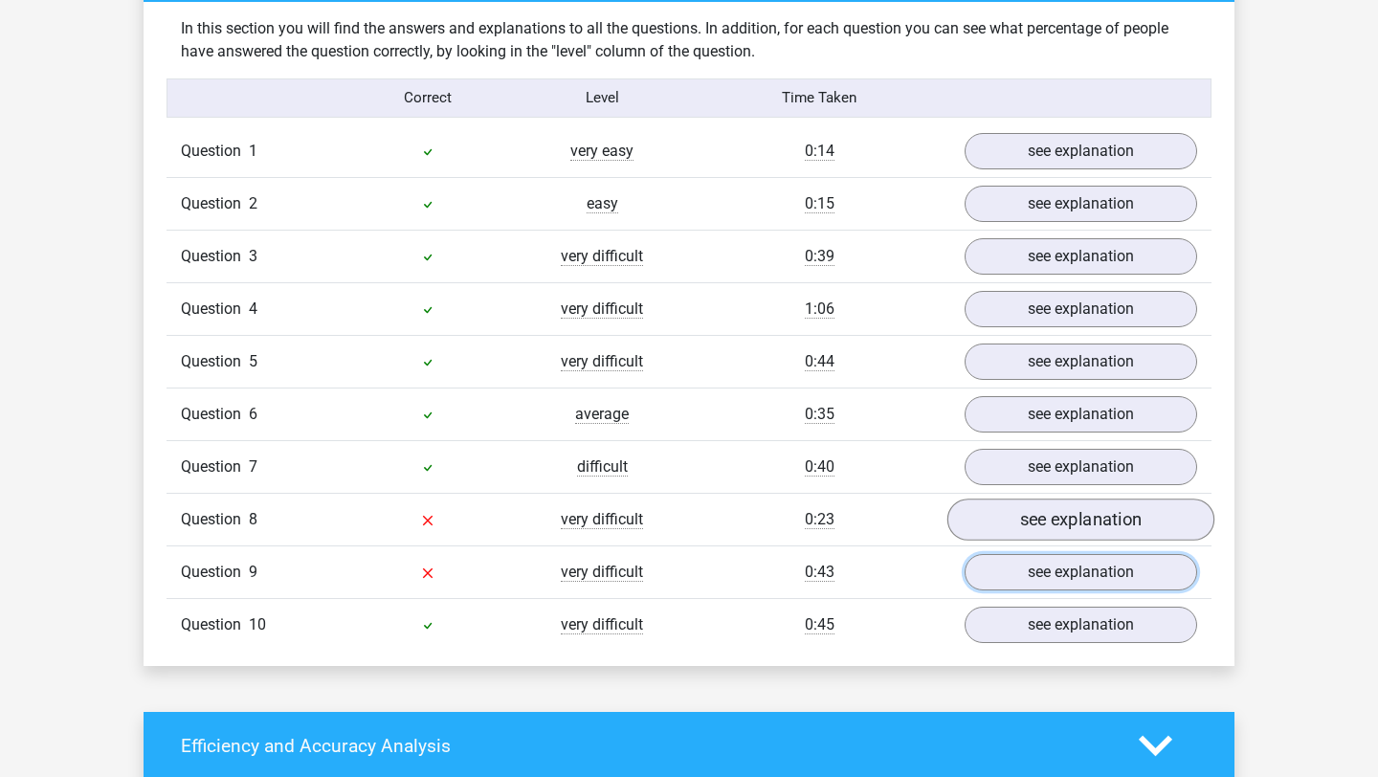
scroll to position [1559, 0]
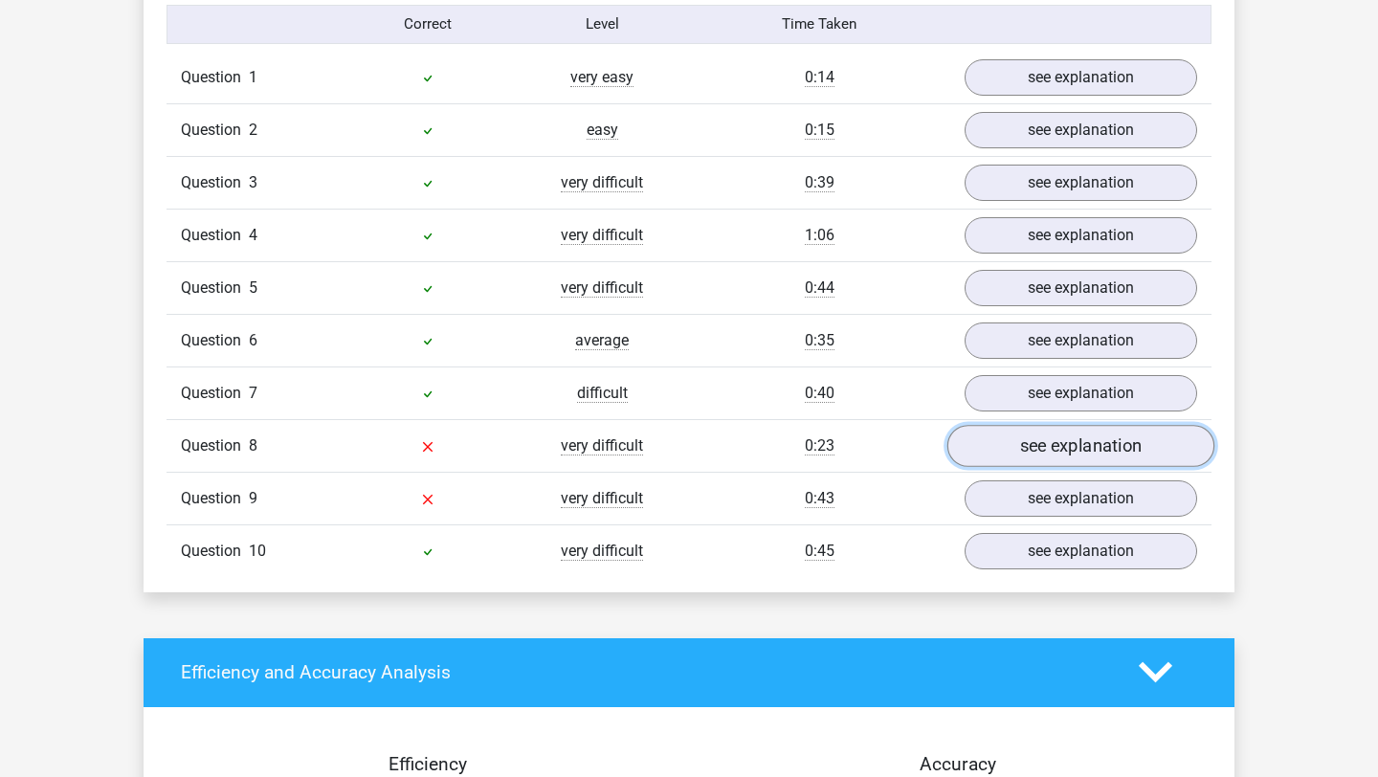
click at [1115, 448] on link "see explanation" at bounding box center [1080, 446] width 267 height 42
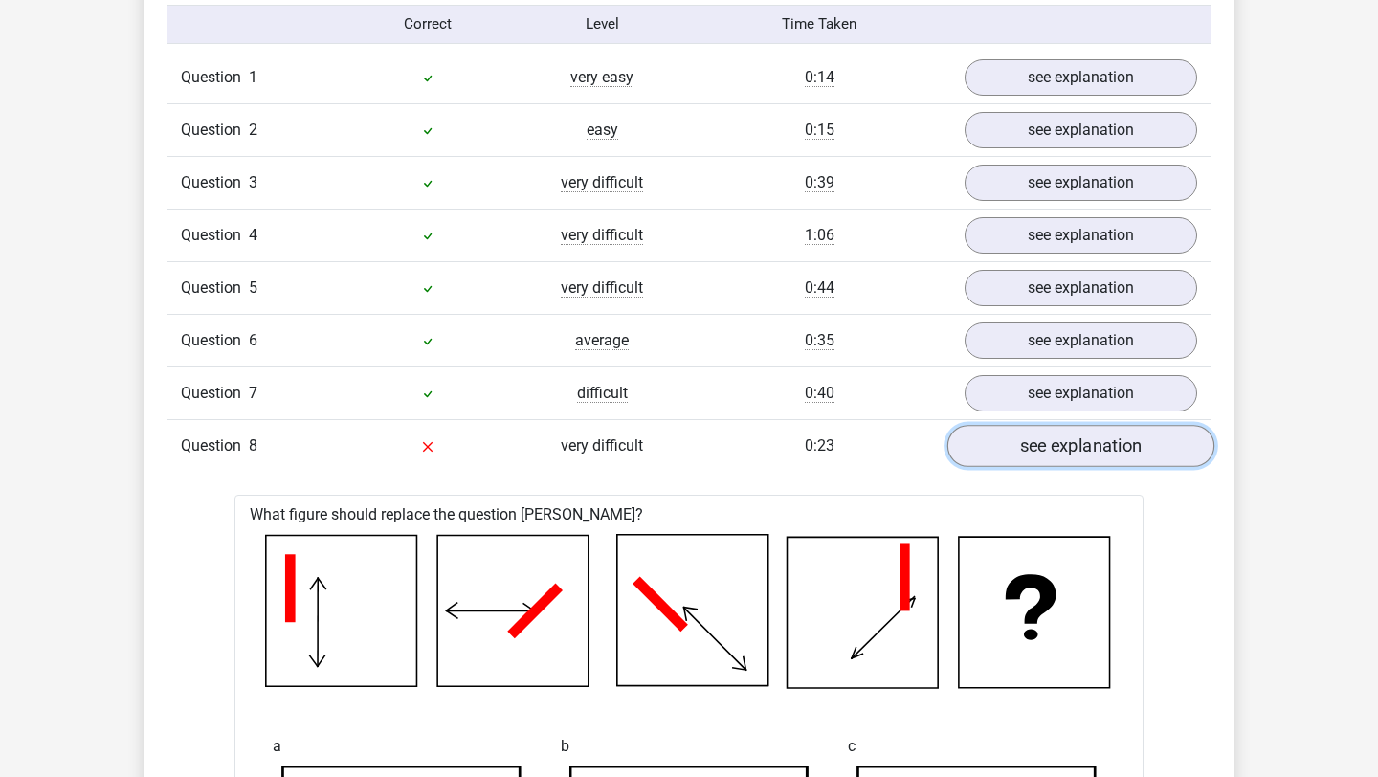
click at [1115, 448] on link "see explanation" at bounding box center [1080, 446] width 267 height 42
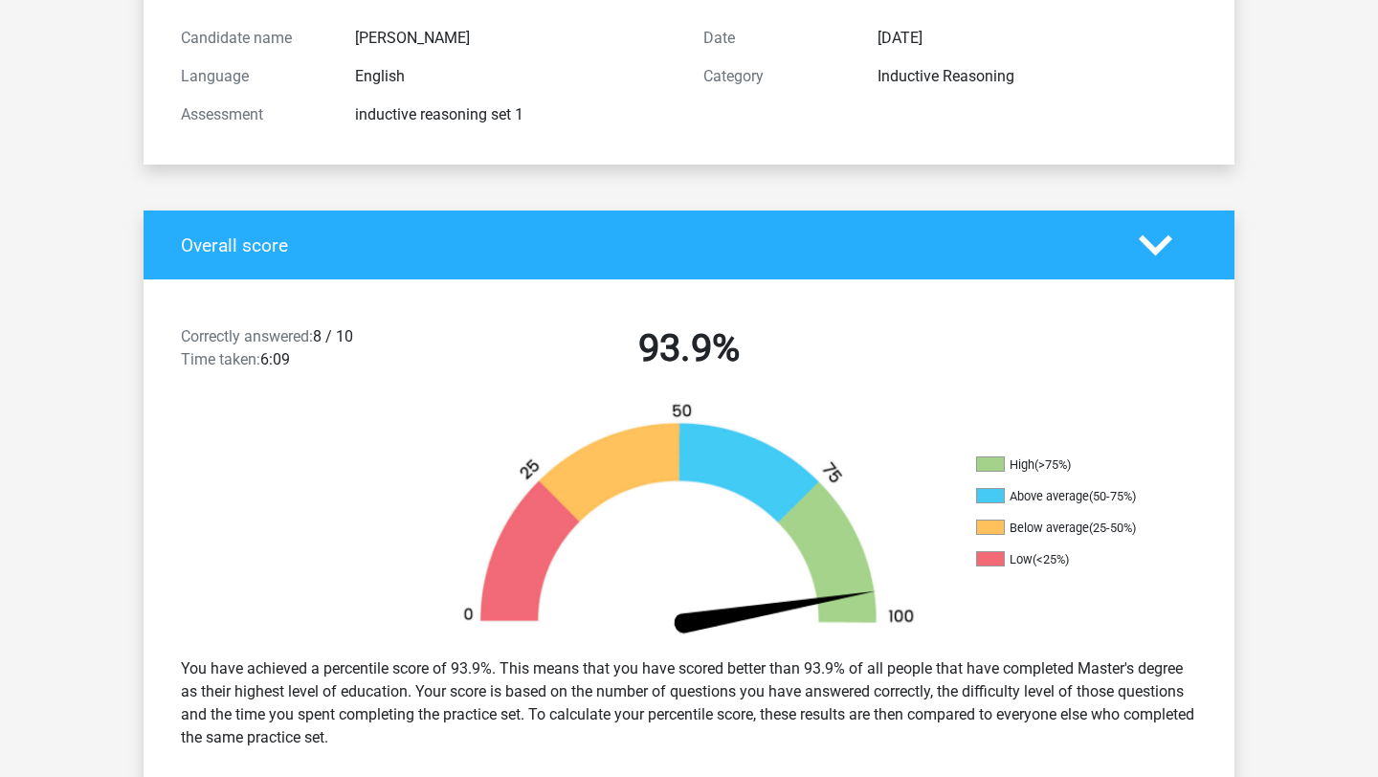
scroll to position [209, 0]
